Goal: Task Accomplishment & Management: Complete application form

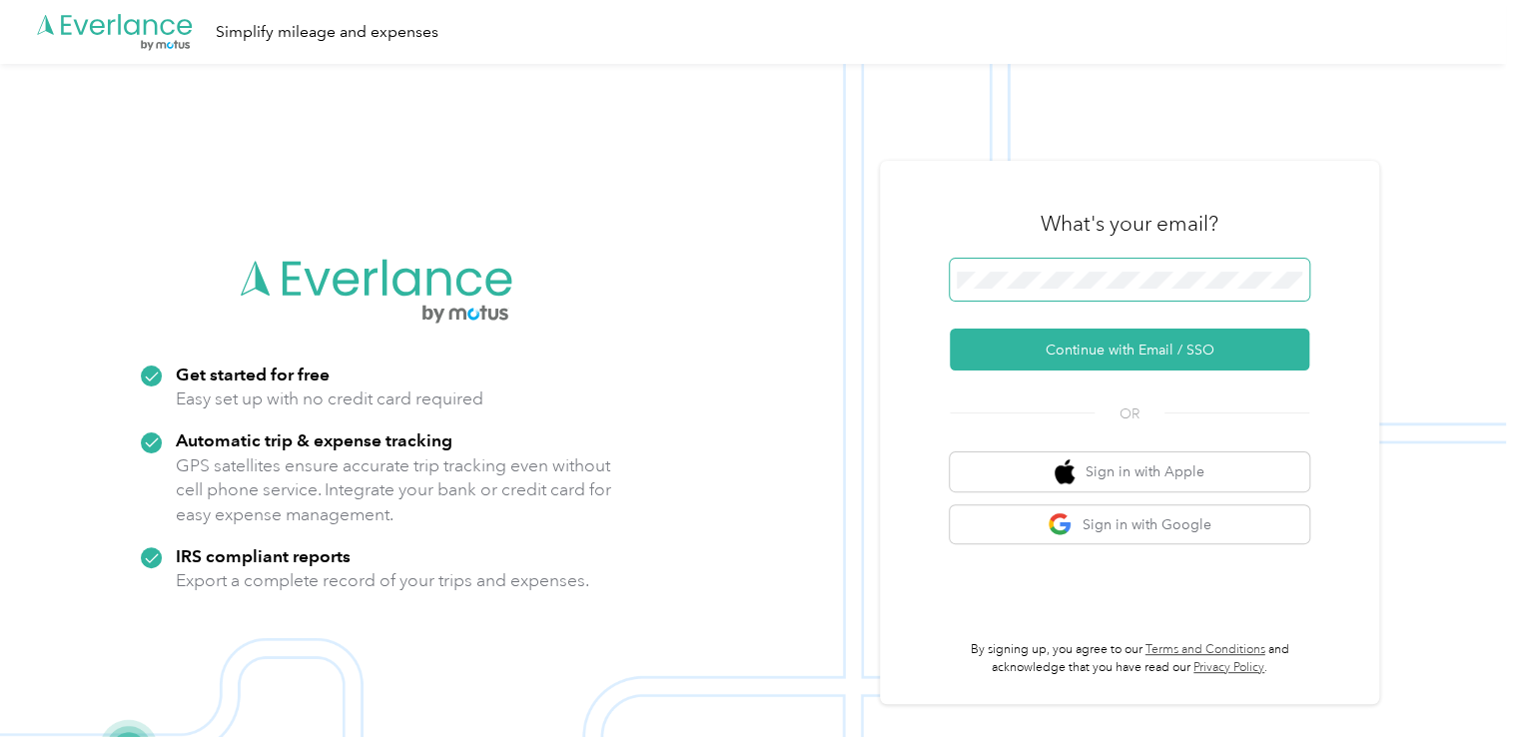
click at [1117, 265] on span at bounding box center [1129, 280] width 359 height 42
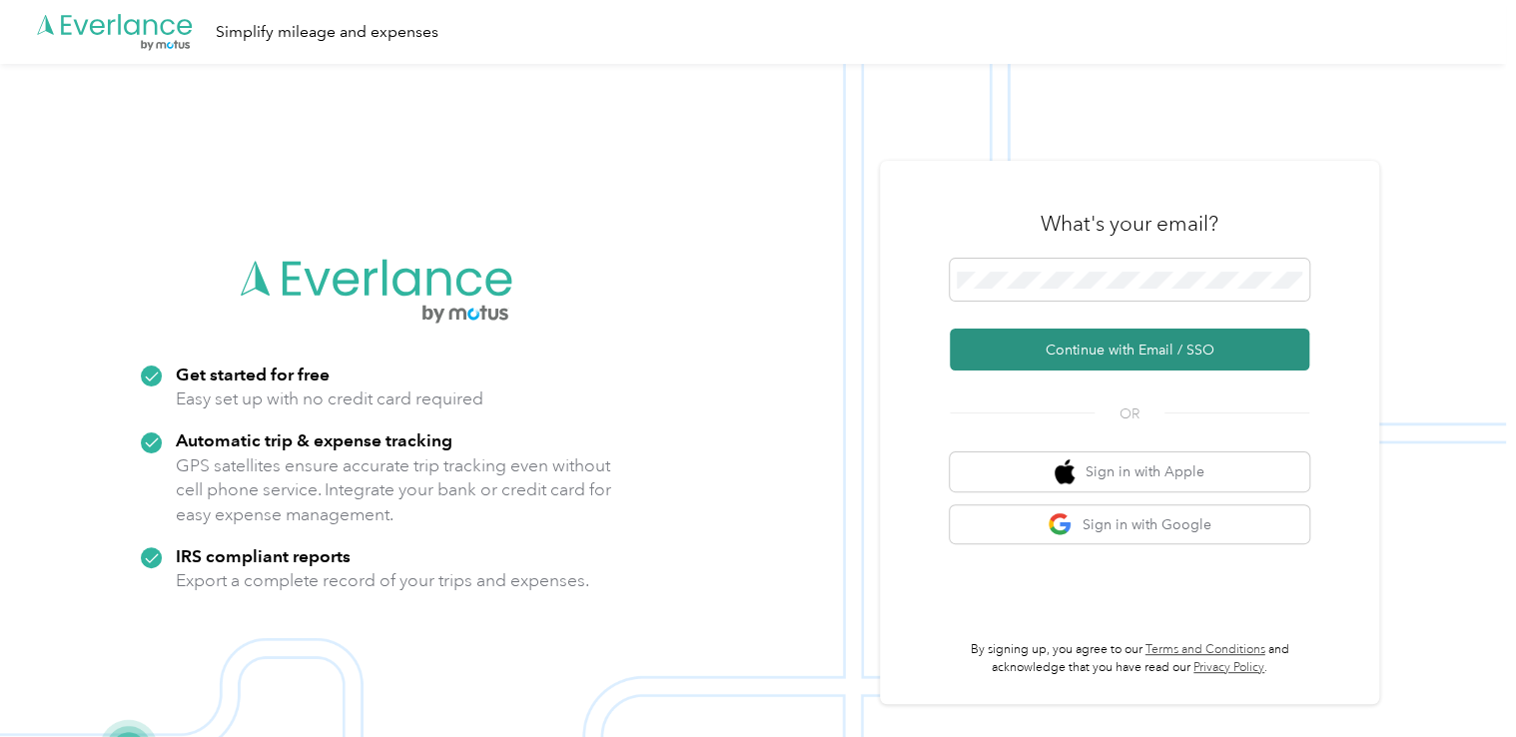
click at [1166, 341] on button "Continue with Email / SSO" at bounding box center [1129, 350] width 359 height 42
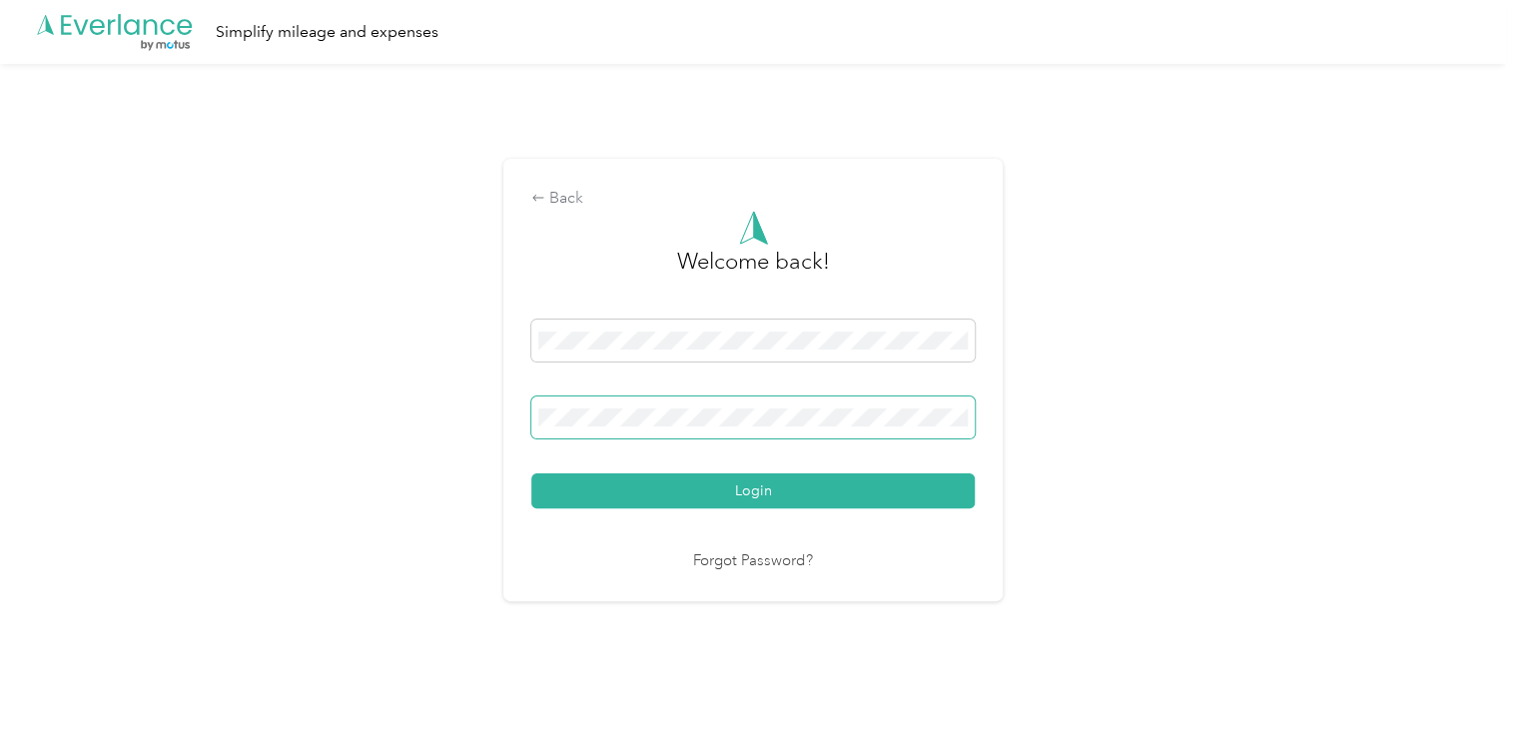
click at [531, 473] on button "Login" at bounding box center [752, 490] width 443 height 35
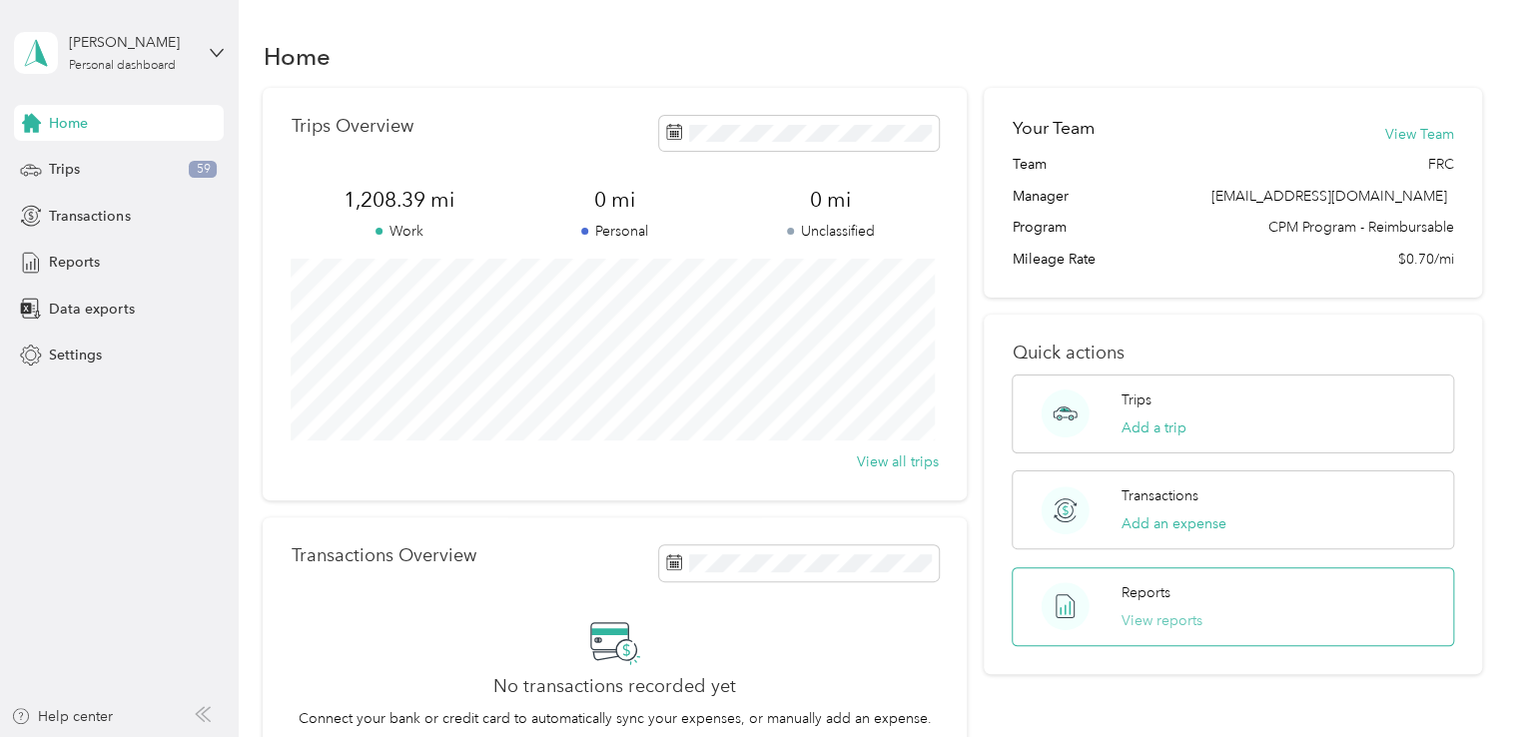
click at [1168, 627] on button "View reports" at bounding box center [1161, 620] width 81 height 21
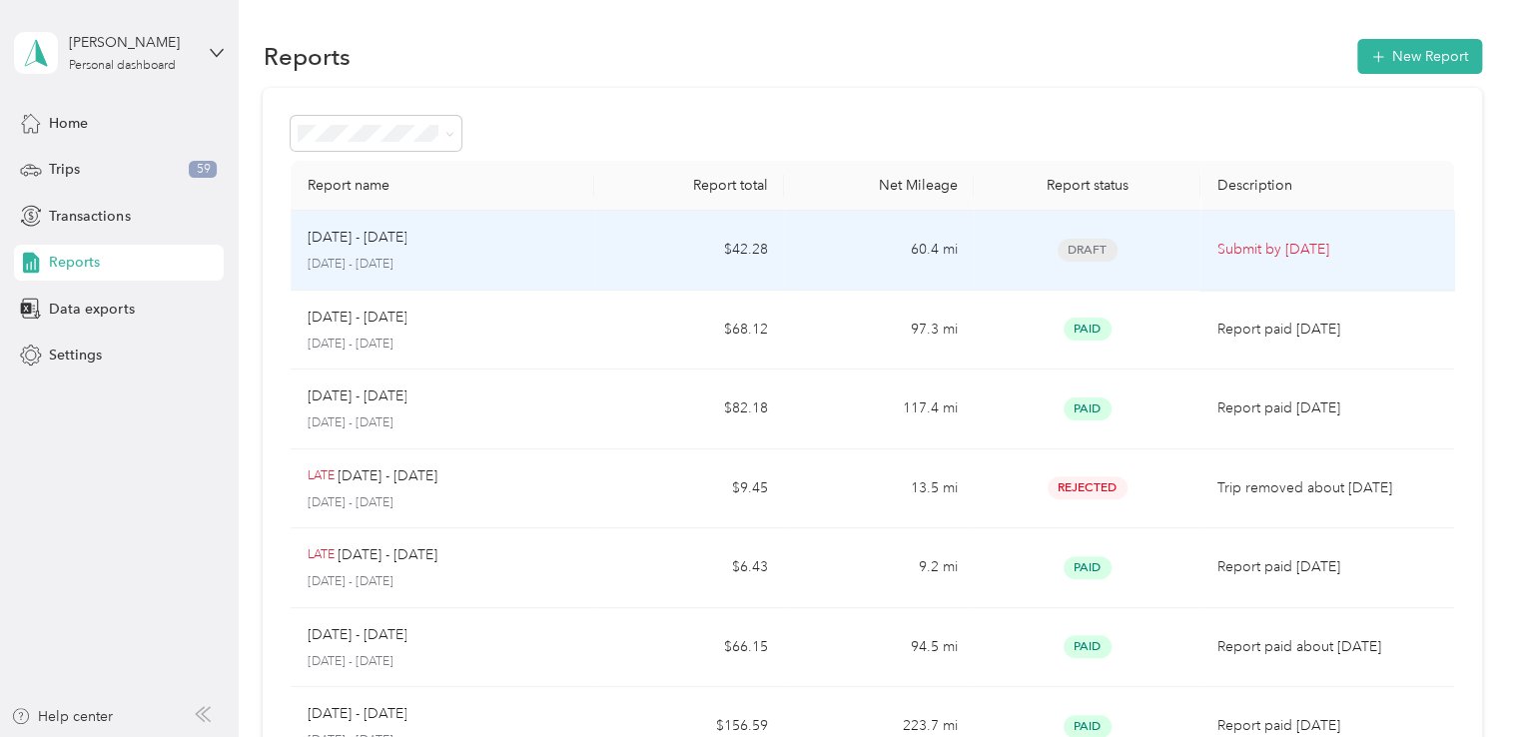
click at [485, 245] on div "[DATE] - [DATE]" at bounding box center [443, 238] width 272 height 22
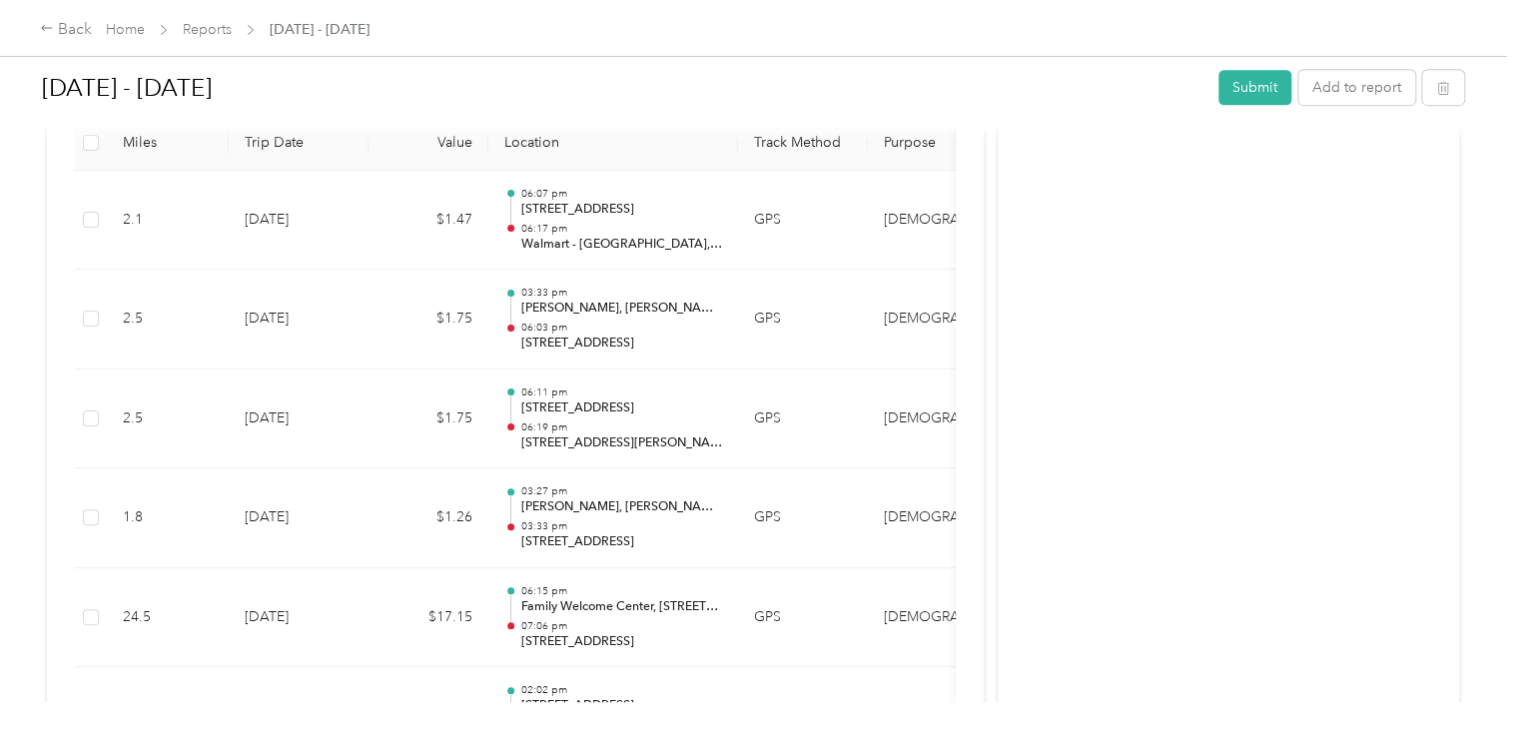
scroll to position [599, 0]
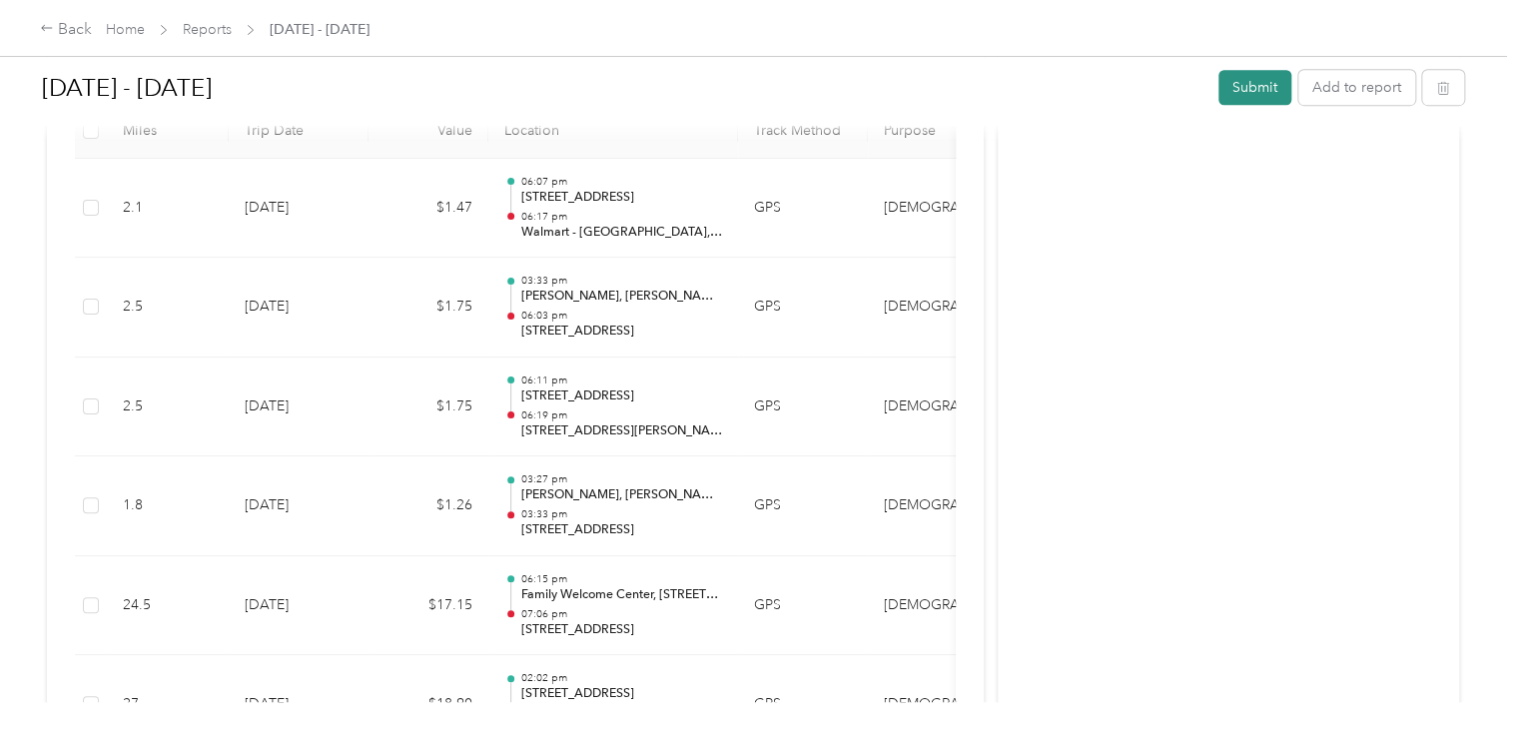
click at [1254, 93] on button "Submit" at bounding box center [1254, 87] width 73 height 35
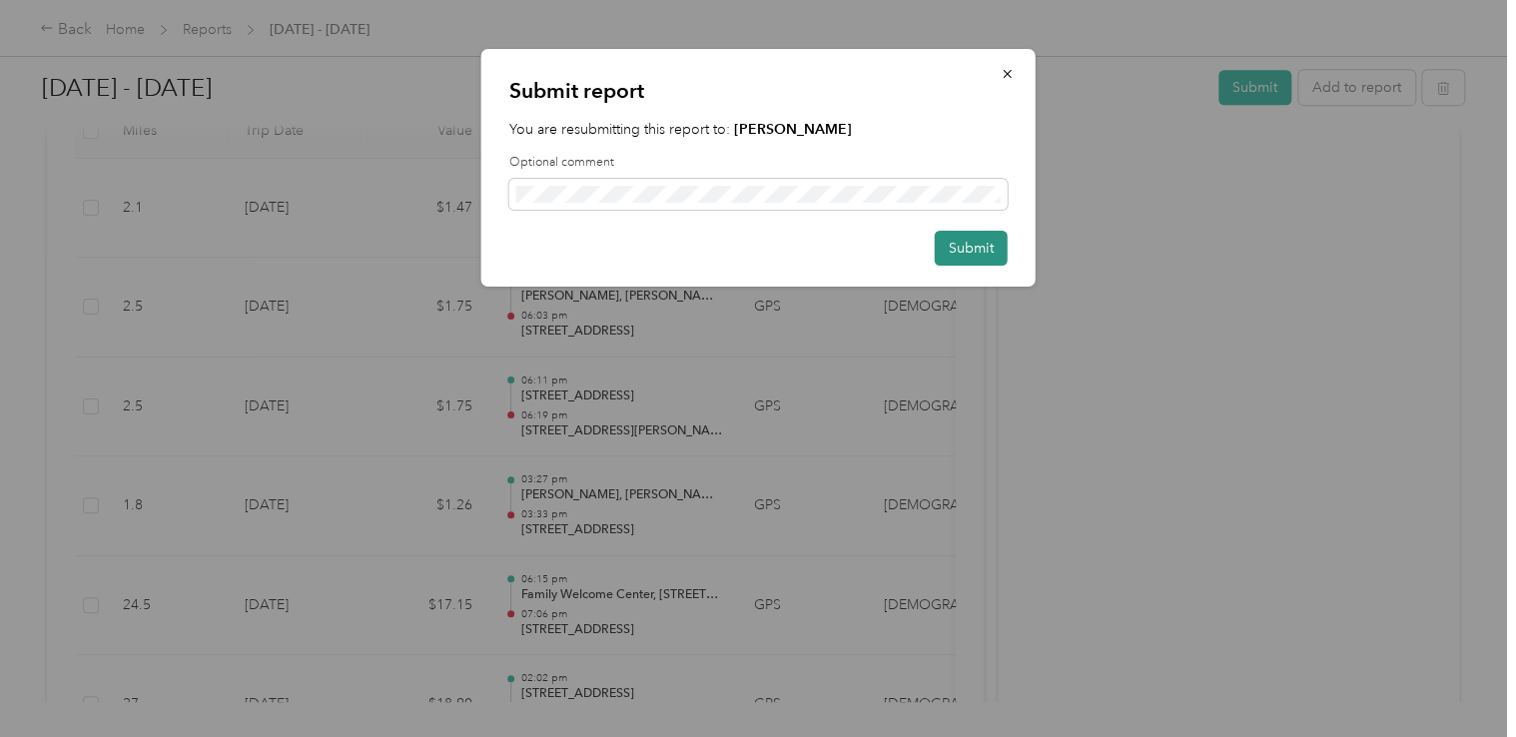
click at [993, 243] on button "Submit" at bounding box center [971, 248] width 73 height 35
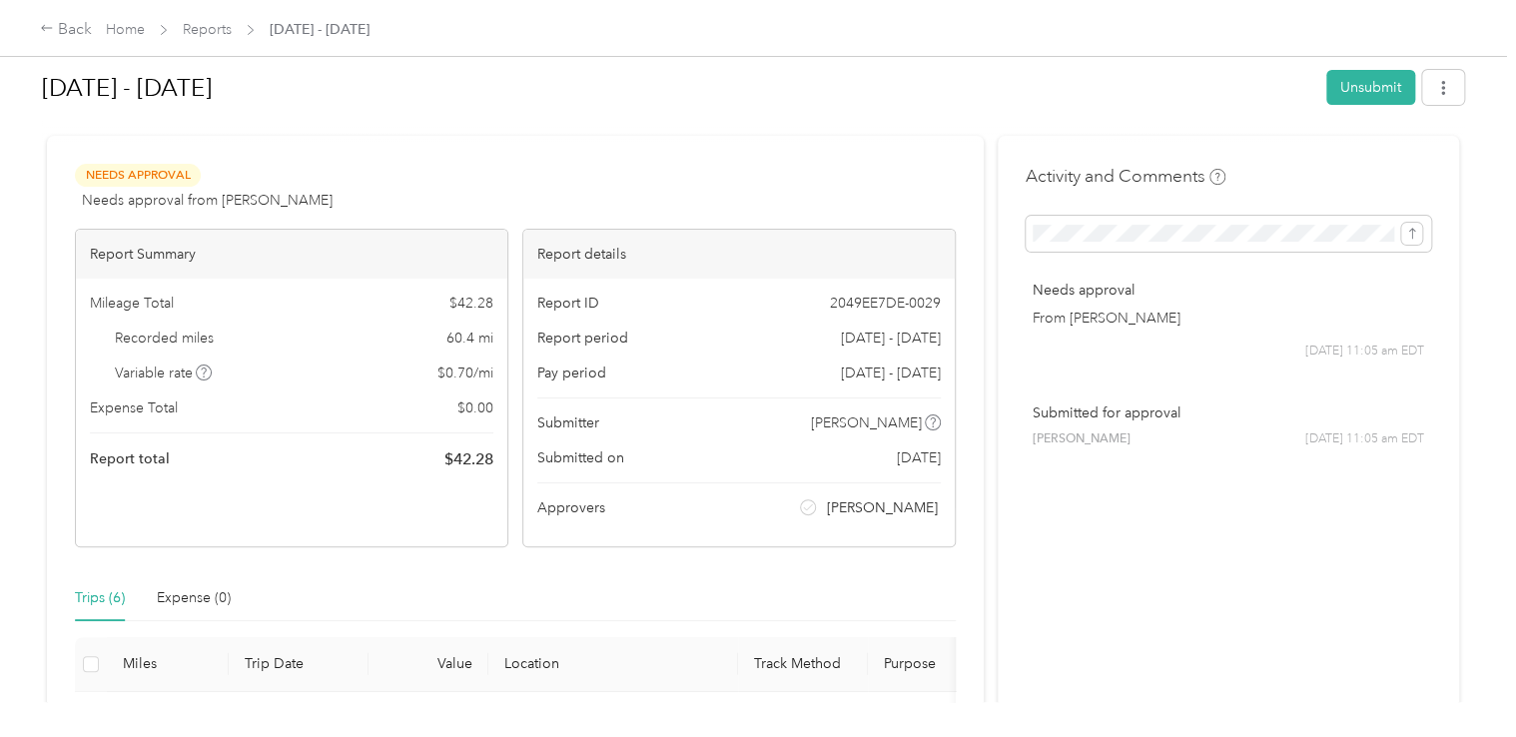
scroll to position [0, 0]
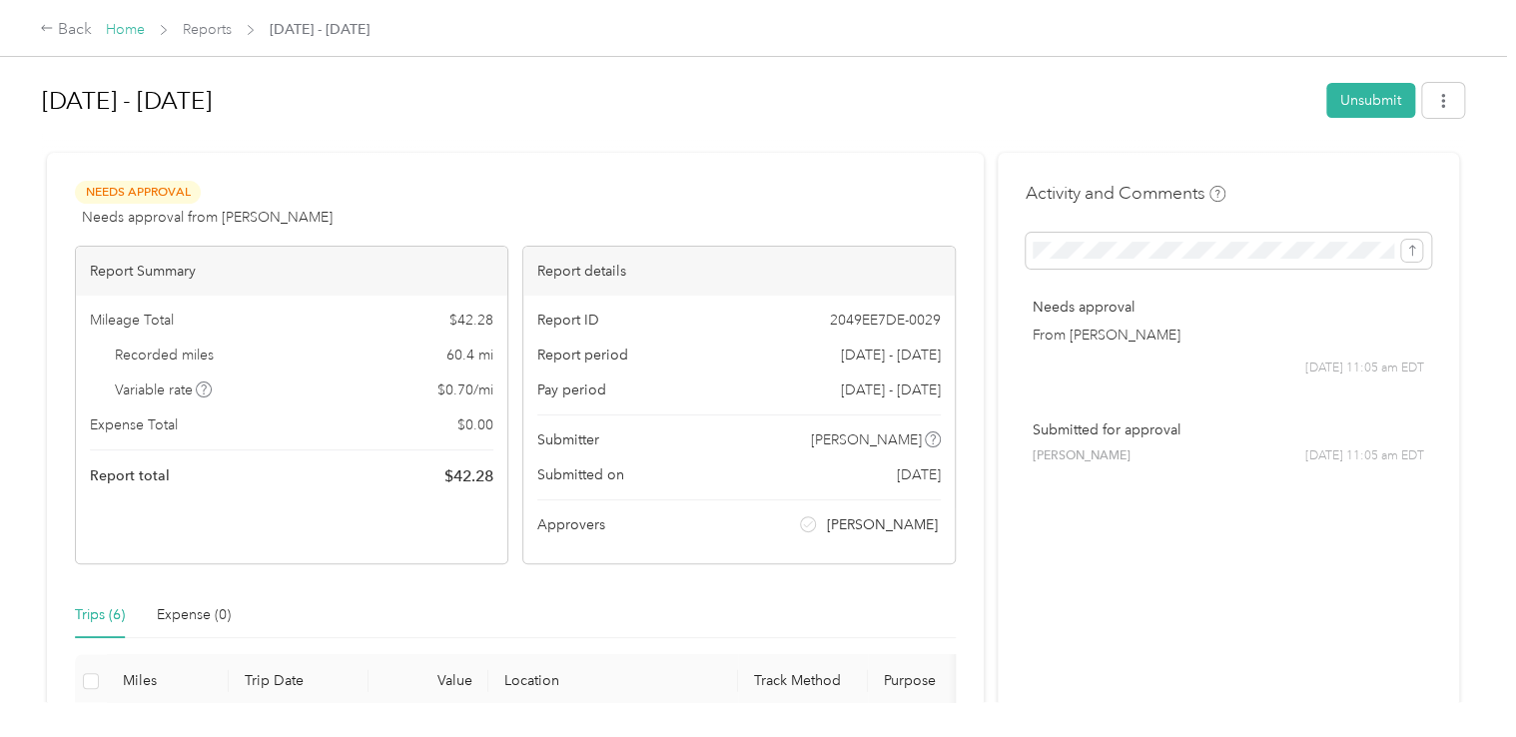
click at [119, 34] on link "Home" at bounding box center [125, 29] width 39 height 17
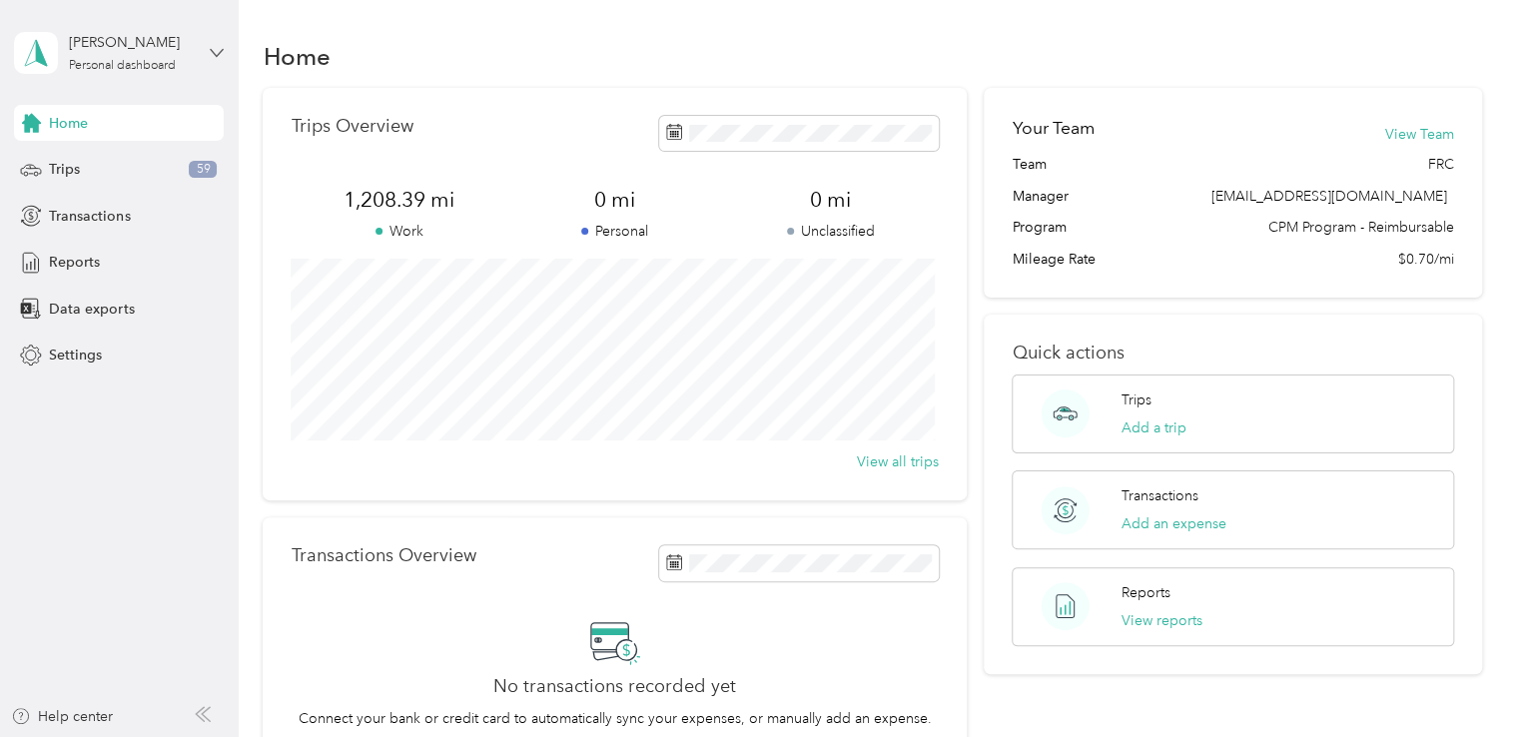
click at [219, 55] on icon at bounding box center [217, 53] width 14 height 14
click at [61, 159] on div "Log out" at bounding box center [70, 164] width 77 height 21
